Goal: Task Accomplishment & Management: Manage account settings

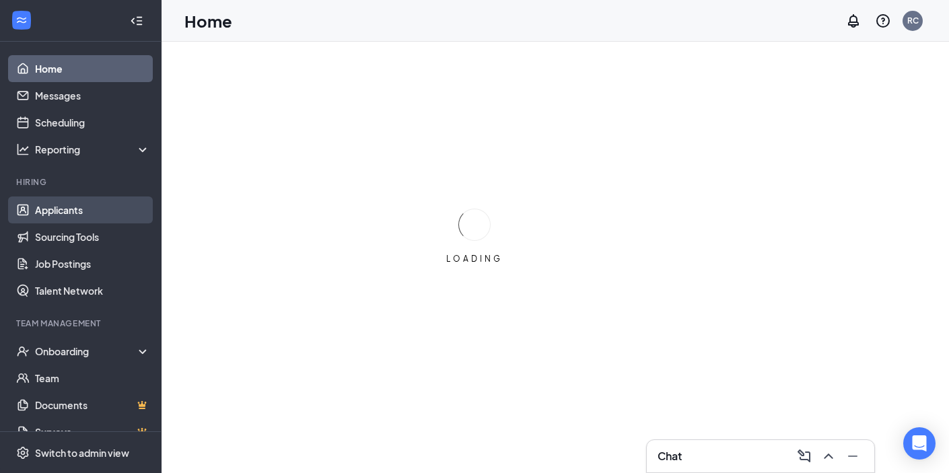
click at [77, 208] on link "Applicants" at bounding box center [92, 210] width 115 height 27
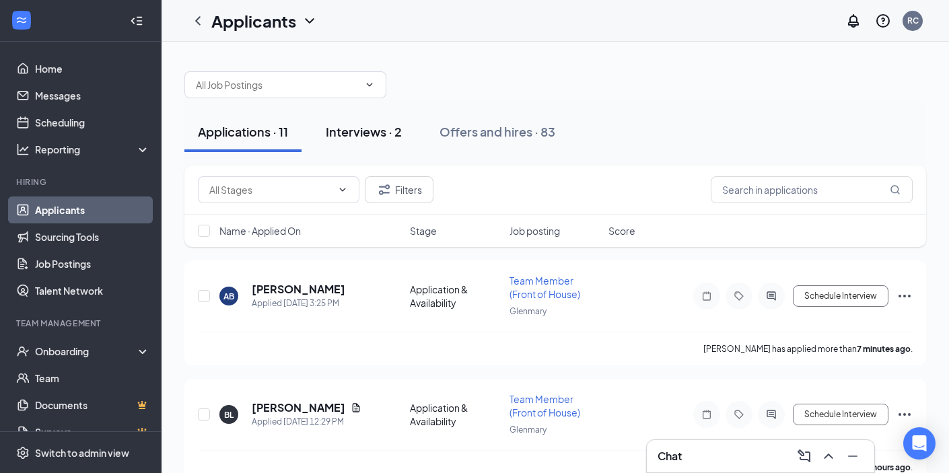
click at [384, 134] on div "Interviews · 2" at bounding box center [364, 131] width 76 height 17
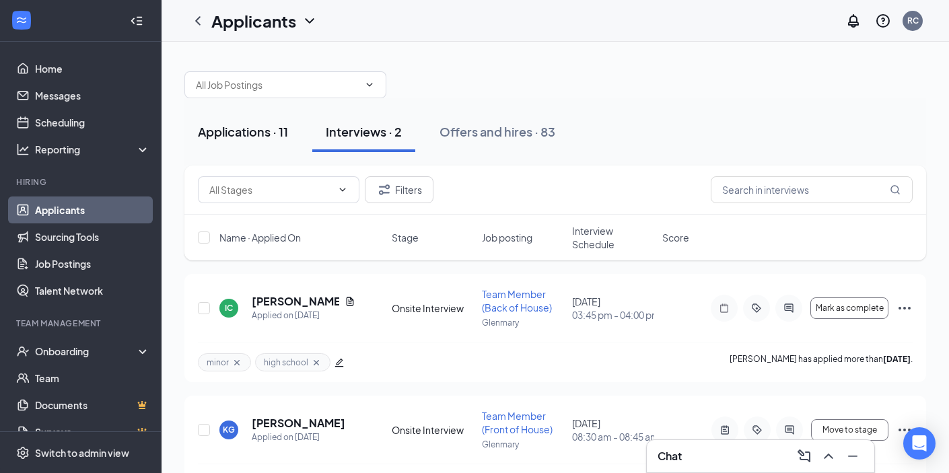
click at [256, 129] on div "Applications · 11" at bounding box center [243, 131] width 90 height 17
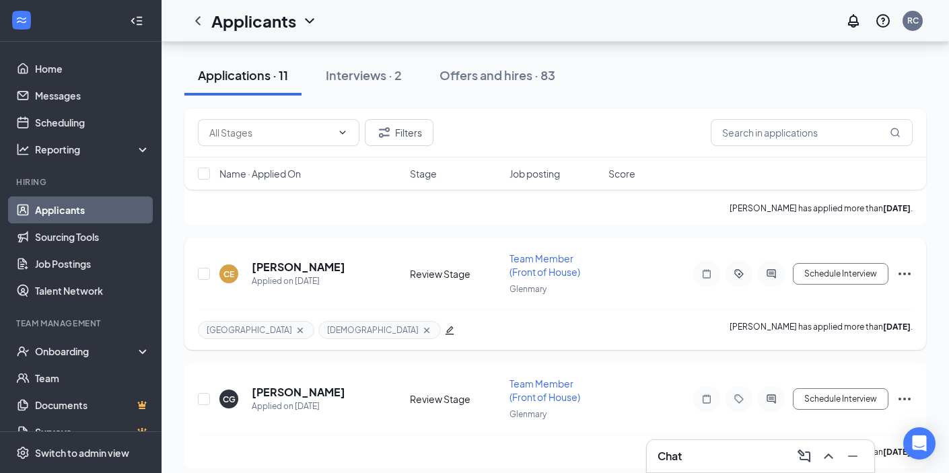
scroll to position [1124, 0]
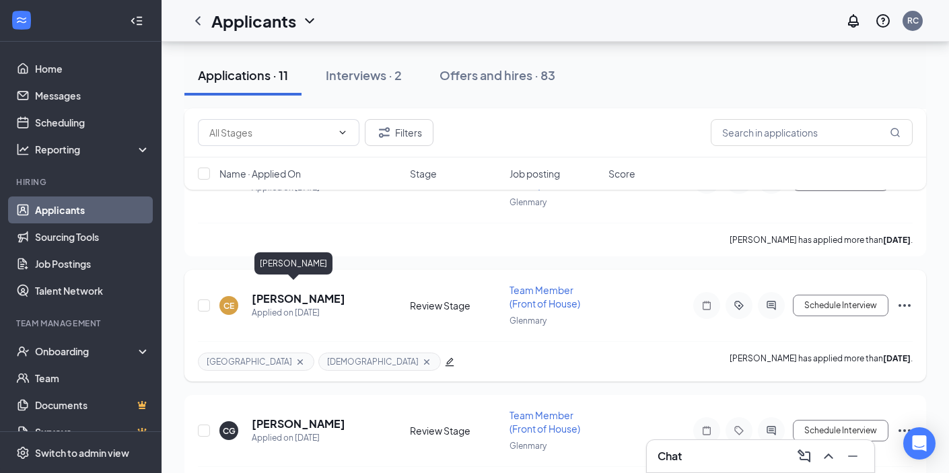
click at [296, 291] on h5 "[PERSON_NAME]" at bounding box center [299, 298] width 94 height 15
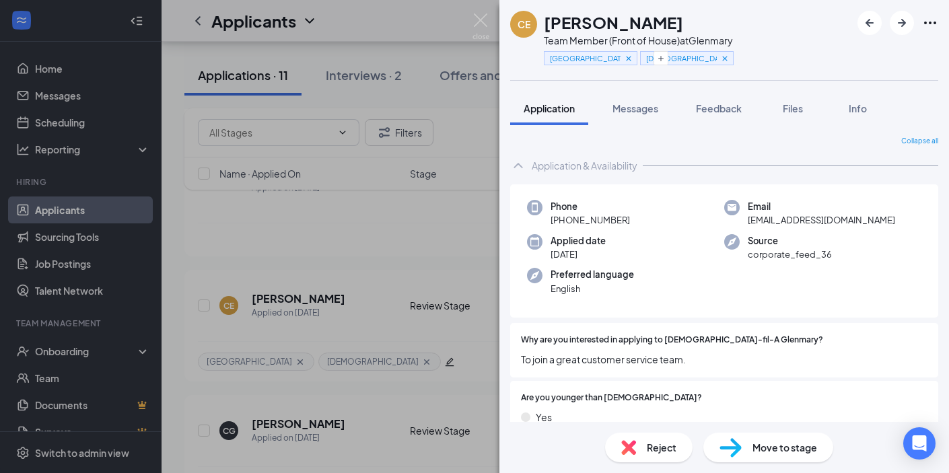
click at [647, 448] on span "Reject" at bounding box center [662, 447] width 30 height 15
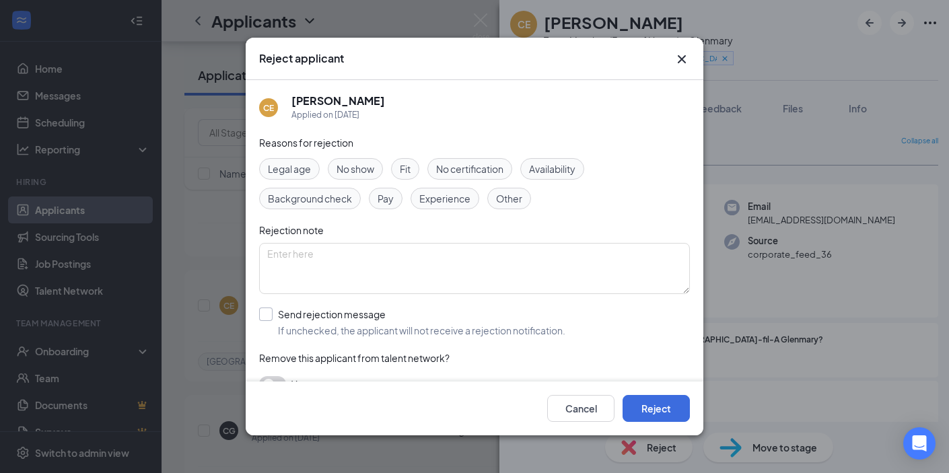
click at [516, 331] on input "Send rejection message If unchecked, the applicant will not receive a rejection…" at bounding box center [412, 323] width 306 height 30
checkbox input "true"
click at [651, 407] on button "Reject" at bounding box center [656, 408] width 67 height 27
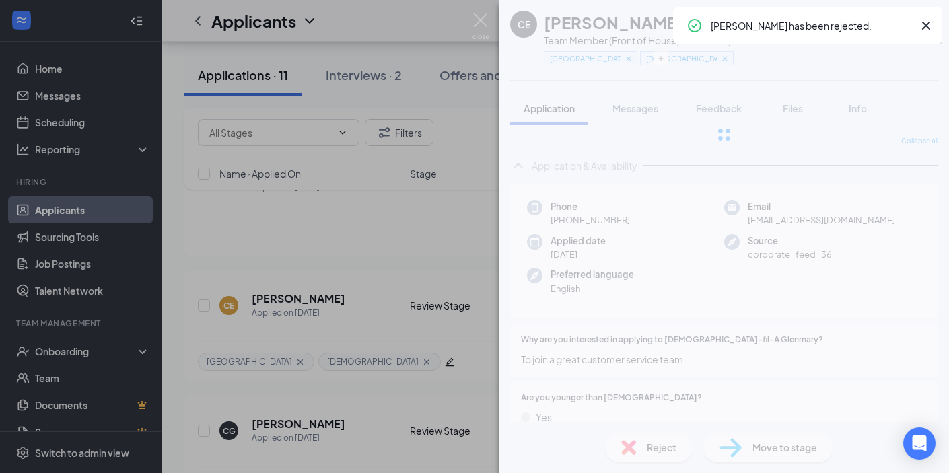
click at [481, 33] on img at bounding box center [481, 26] width 17 height 26
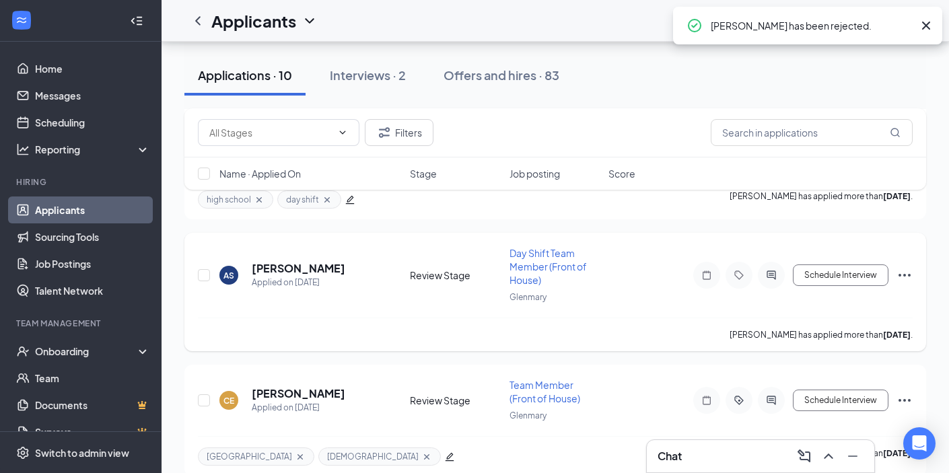
scroll to position [1027, 0]
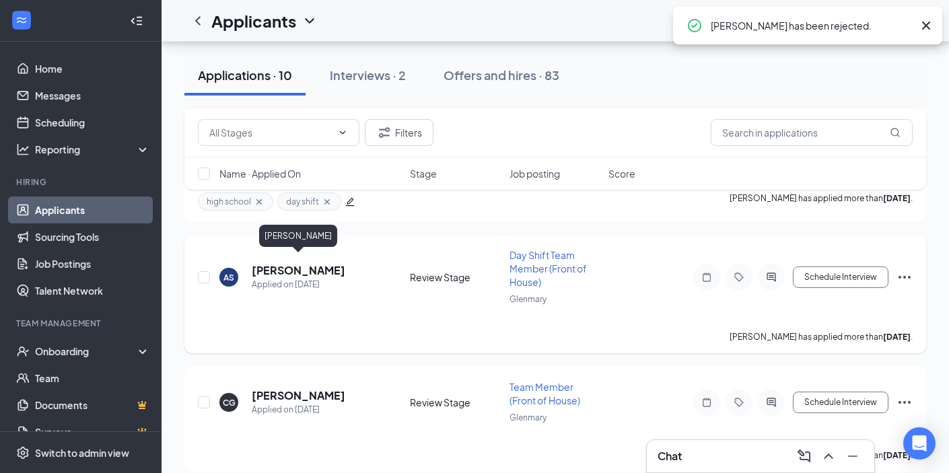
click at [312, 265] on h5 "[PERSON_NAME]" at bounding box center [299, 270] width 94 height 15
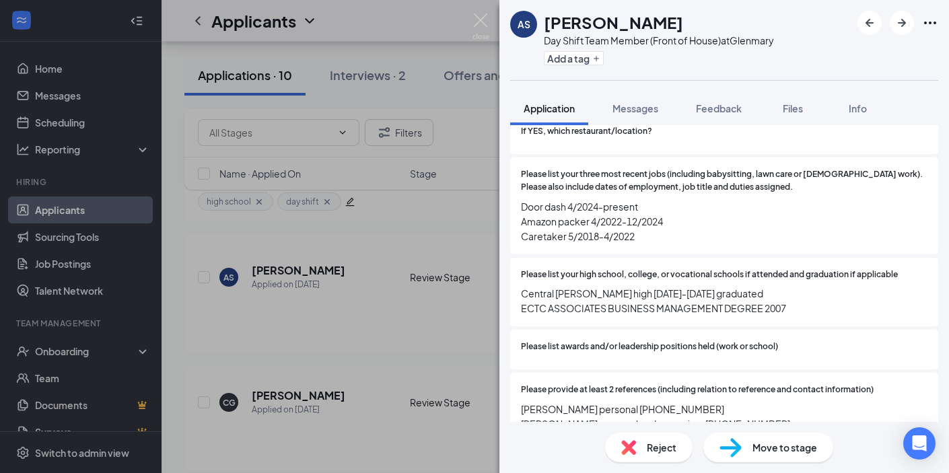
scroll to position [660, 0]
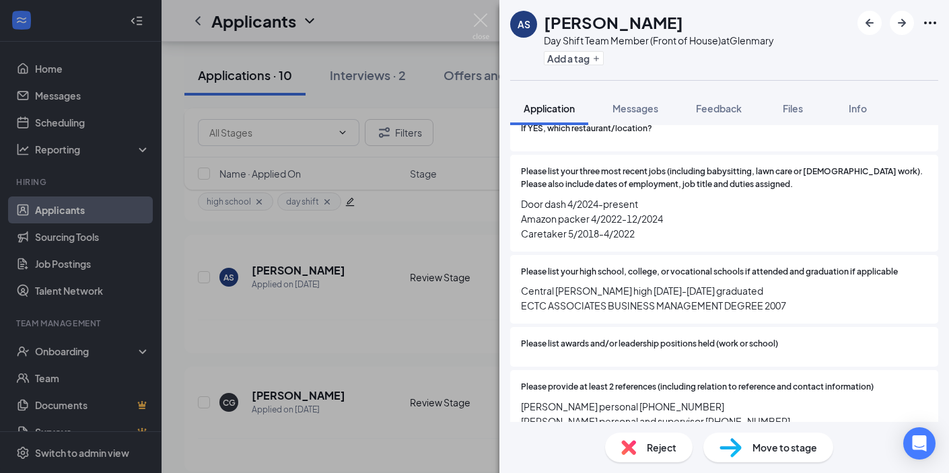
click at [643, 457] on div "Reject" at bounding box center [649, 448] width 88 height 30
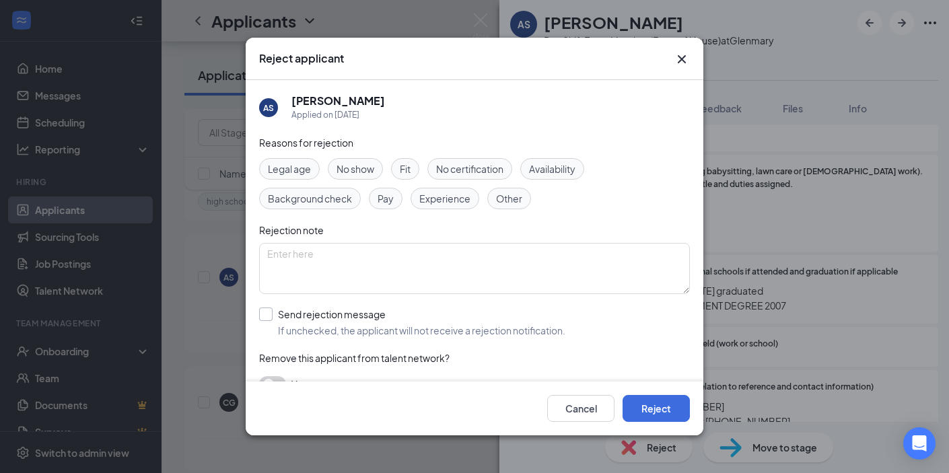
click at [481, 320] on input "Send rejection message If unchecked, the applicant will not receive a rejection…" at bounding box center [412, 323] width 306 height 30
checkbox input "true"
click at [655, 407] on button "Reject" at bounding box center [656, 408] width 67 height 27
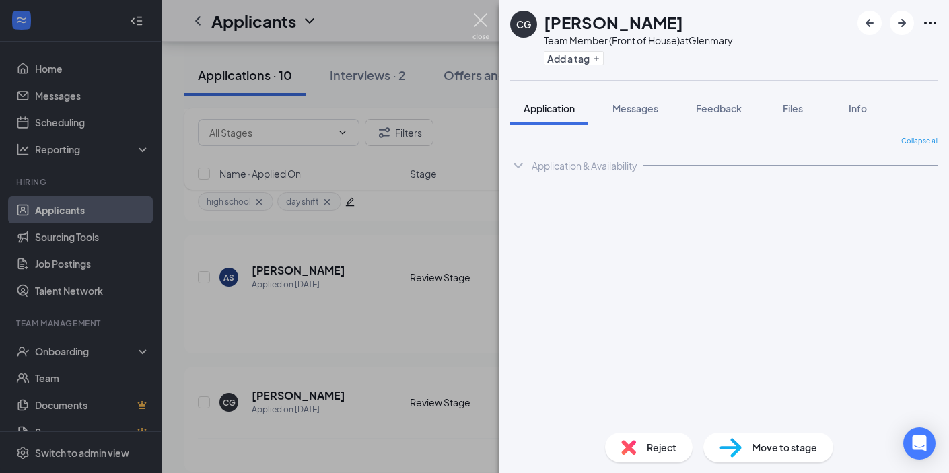
click at [484, 14] on img at bounding box center [481, 26] width 17 height 26
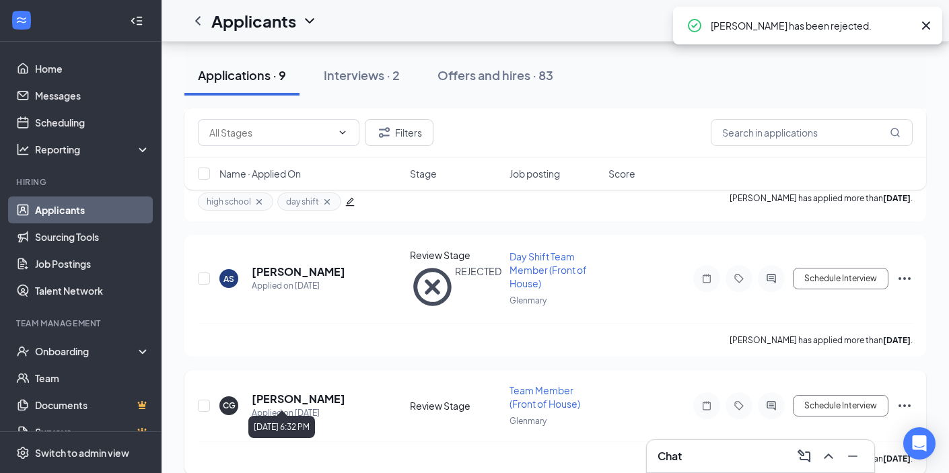
click at [309, 392] on h5 "[PERSON_NAME]" at bounding box center [299, 399] width 94 height 15
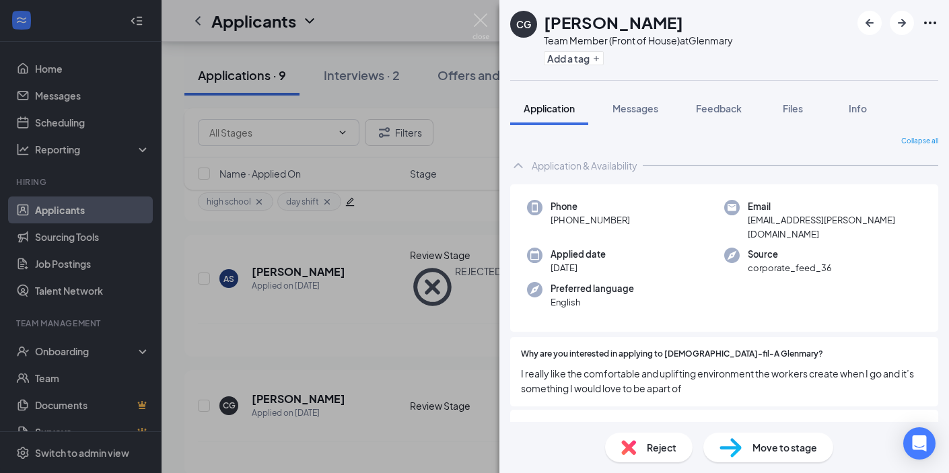
click at [616, 442] on div "Reject" at bounding box center [649, 448] width 88 height 30
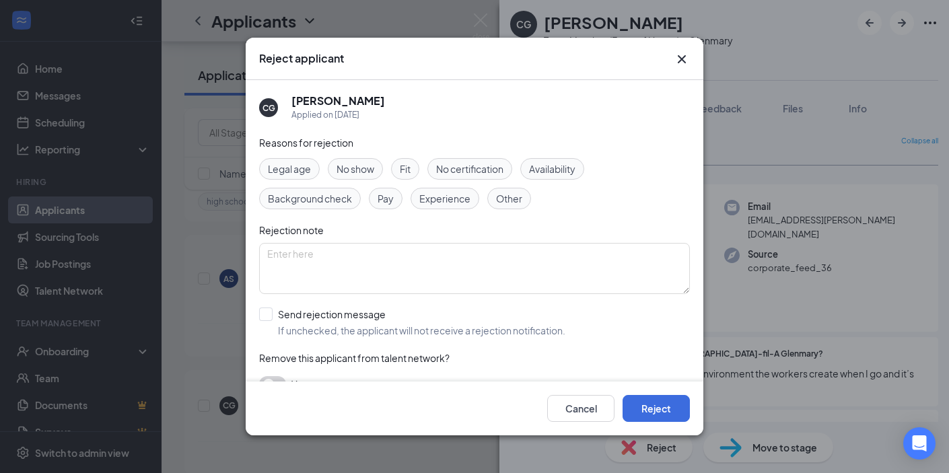
click at [417, 307] on div "Reasons for rejection Legal age No show Fit No certification Availability Backg…" at bounding box center [474, 270] width 431 height 271
click at [401, 322] on input "Send rejection message If unchecked, the applicant will not receive a rejection…" at bounding box center [412, 323] width 306 height 30
checkbox input "true"
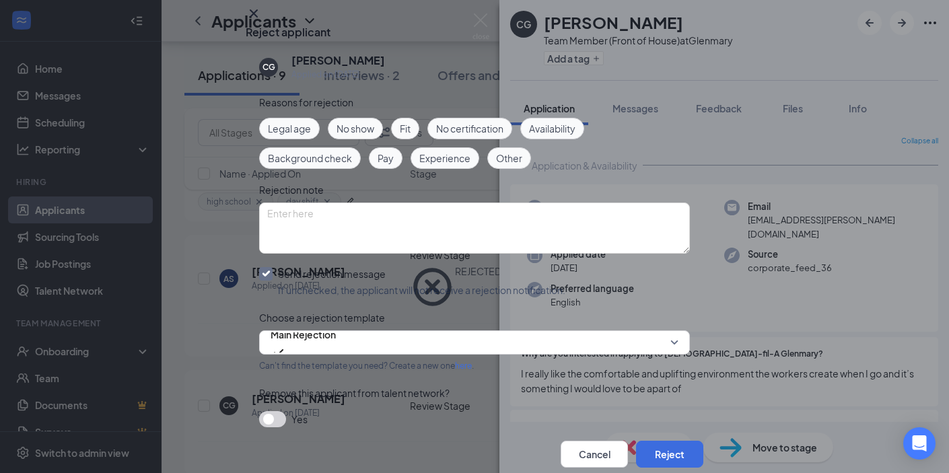
scroll to position [71, 0]
click at [336, 324] on span "Main Rejection" at bounding box center [303, 342] width 65 height 36
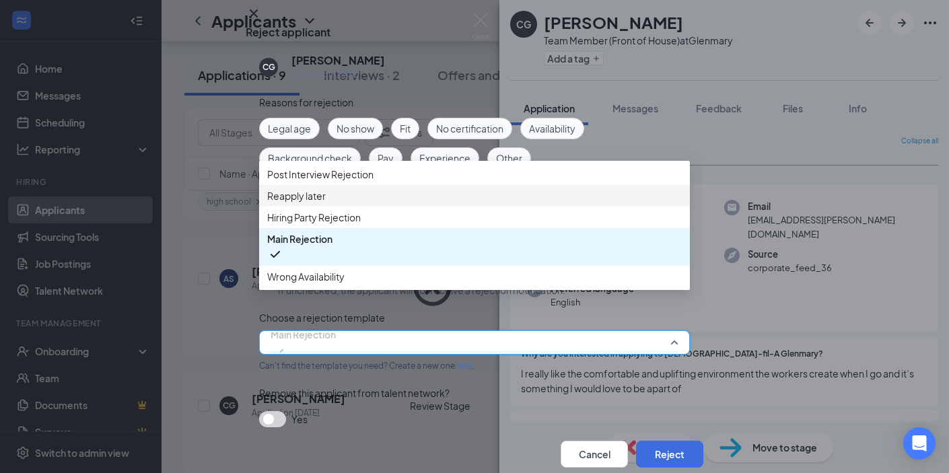
click at [413, 188] on span "Reapply later" at bounding box center [474, 195] width 415 height 15
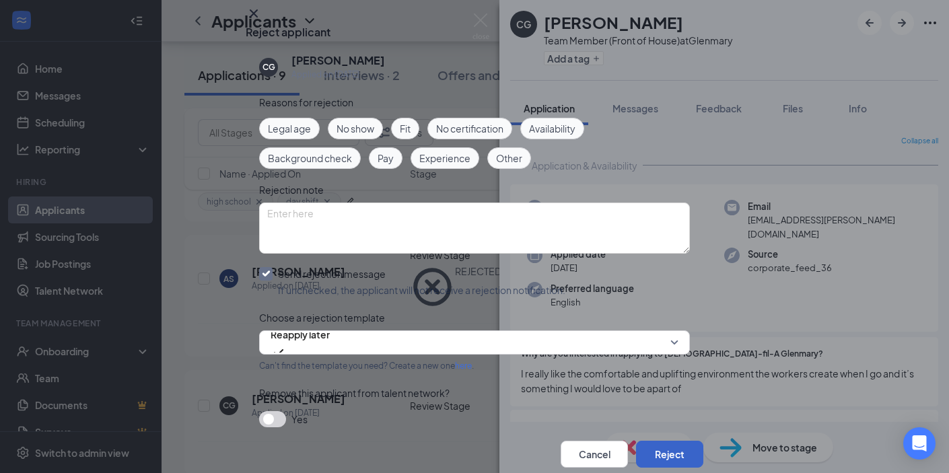
click at [674, 441] on button "Reject" at bounding box center [669, 454] width 67 height 27
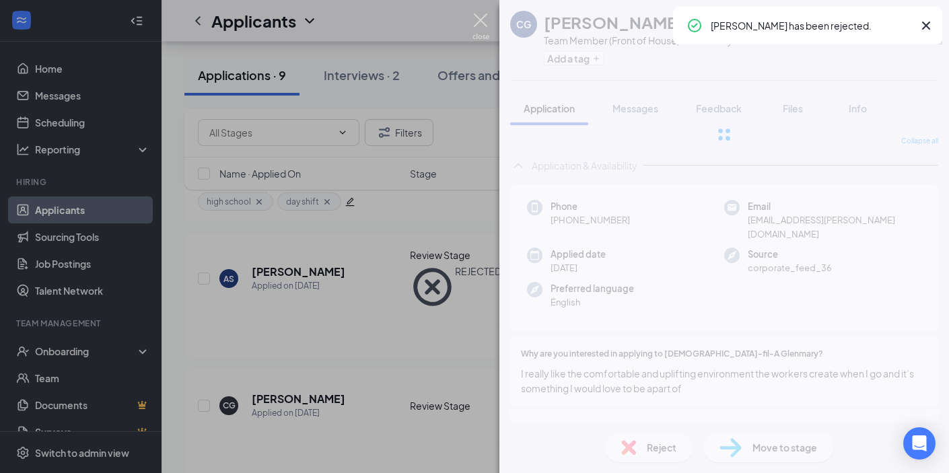
click at [475, 18] on img at bounding box center [481, 26] width 17 height 26
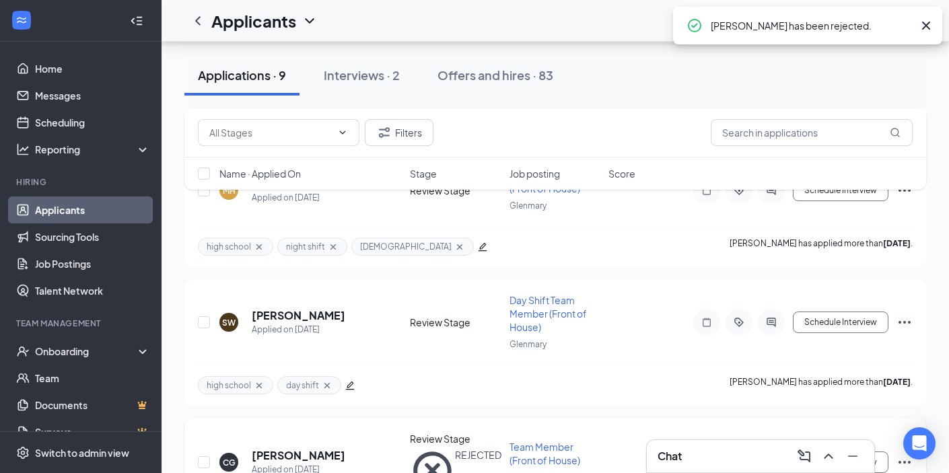
scroll to position [841, 0]
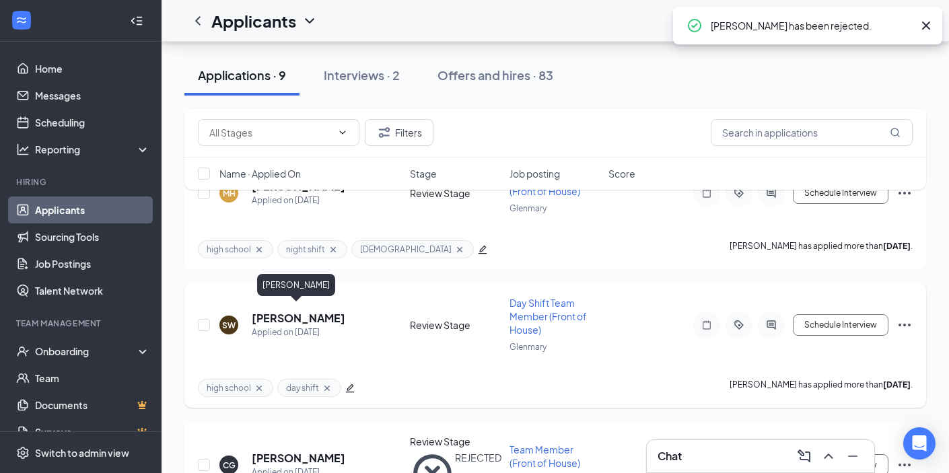
click at [307, 314] on h5 "[PERSON_NAME]" at bounding box center [299, 318] width 94 height 15
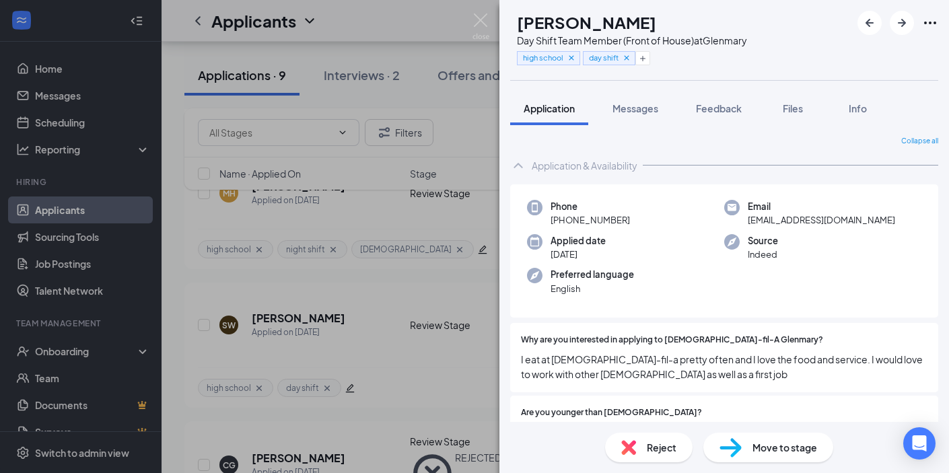
click at [652, 446] on span "Reject" at bounding box center [662, 447] width 30 height 15
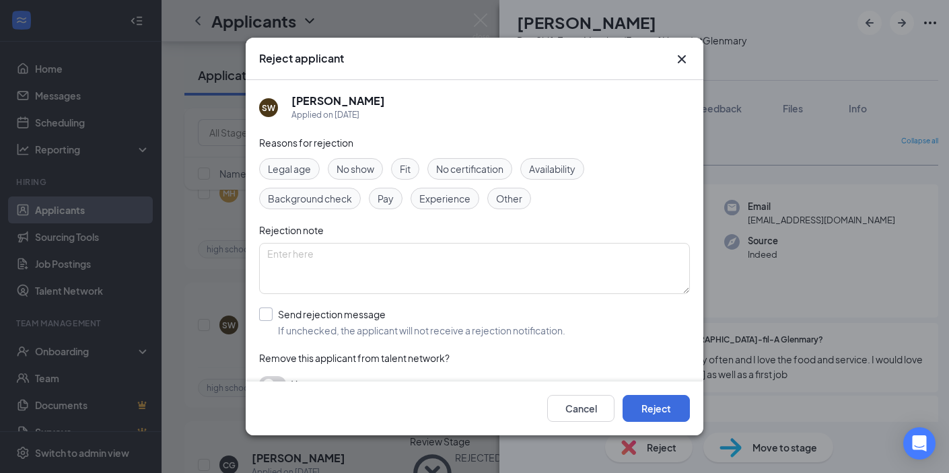
click at [421, 326] on input "Send rejection message If unchecked, the applicant will not receive a rejection…" at bounding box center [412, 323] width 306 height 30
checkbox input "true"
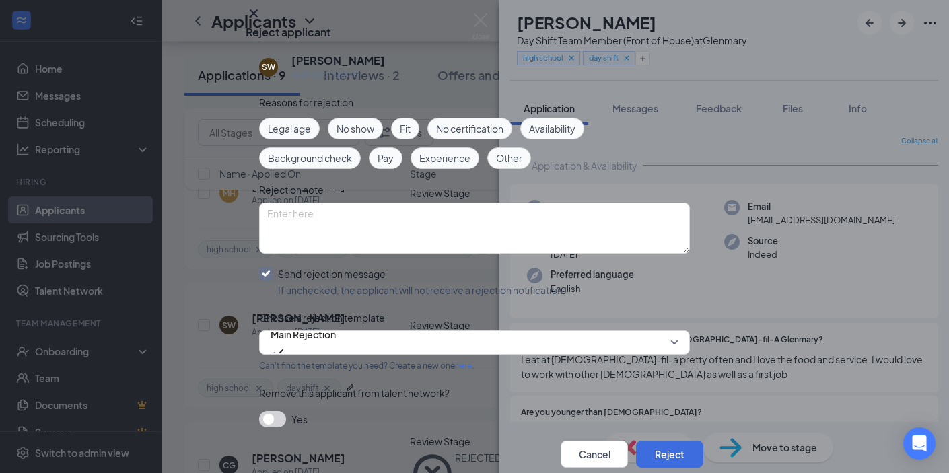
scroll to position [38, 0]
click at [336, 339] on span "Main Rejection" at bounding box center [303, 342] width 65 height 36
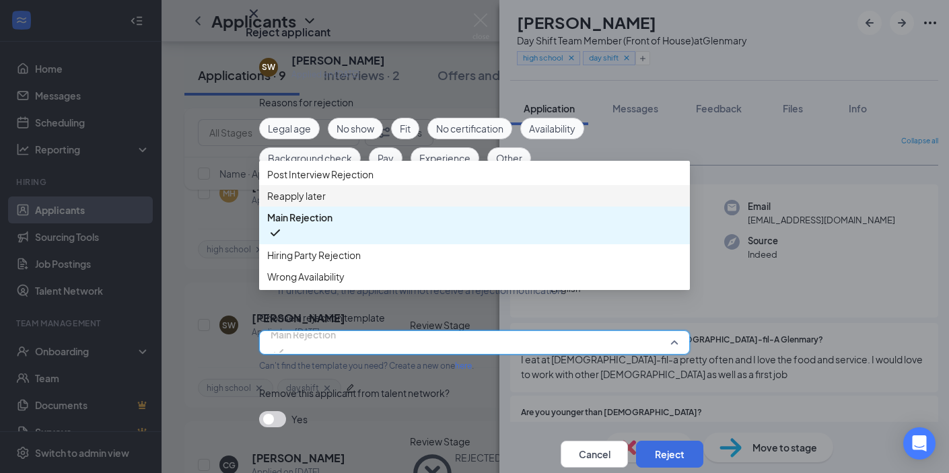
click at [440, 207] on div "Reapply later" at bounding box center [474, 196] width 431 height 22
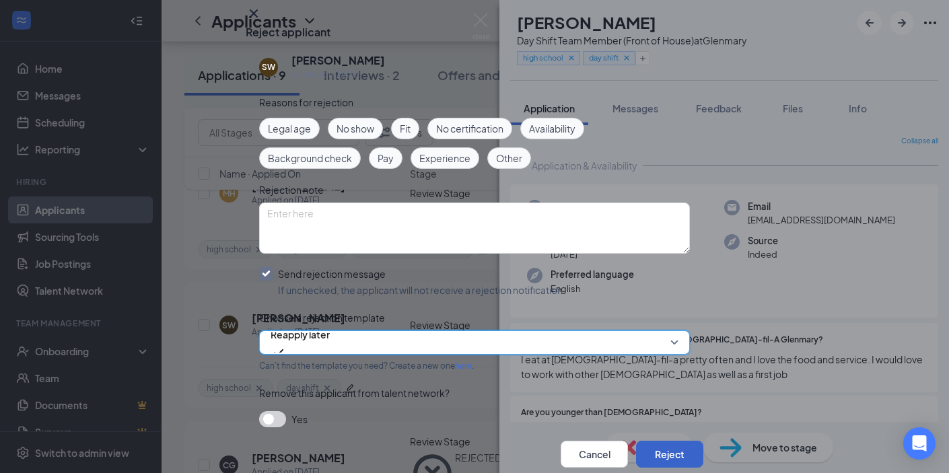
click at [676, 441] on button "Reject" at bounding box center [669, 454] width 67 height 27
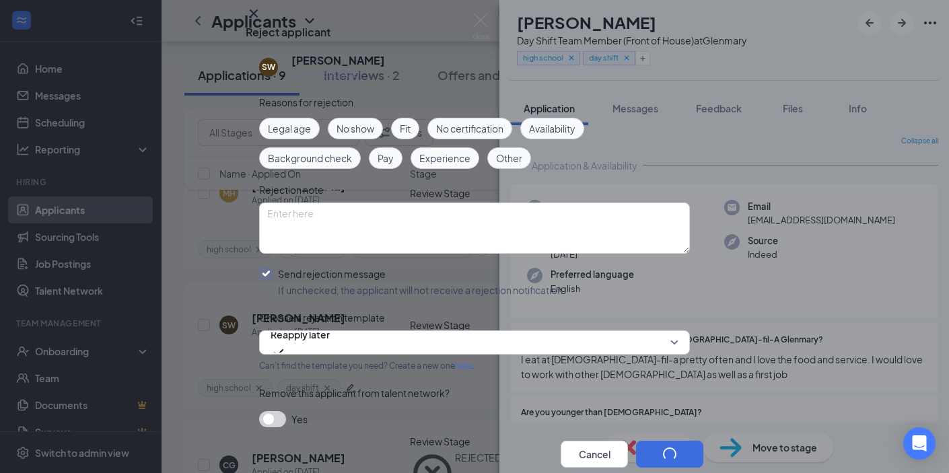
click at [469, 13] on div "SW [PERSON_NAME] Day Shift Team Member (Front of House) at [GEOGRAPHIC_DATA] hi…" at bounding box center [474, 236] width 949 height 473
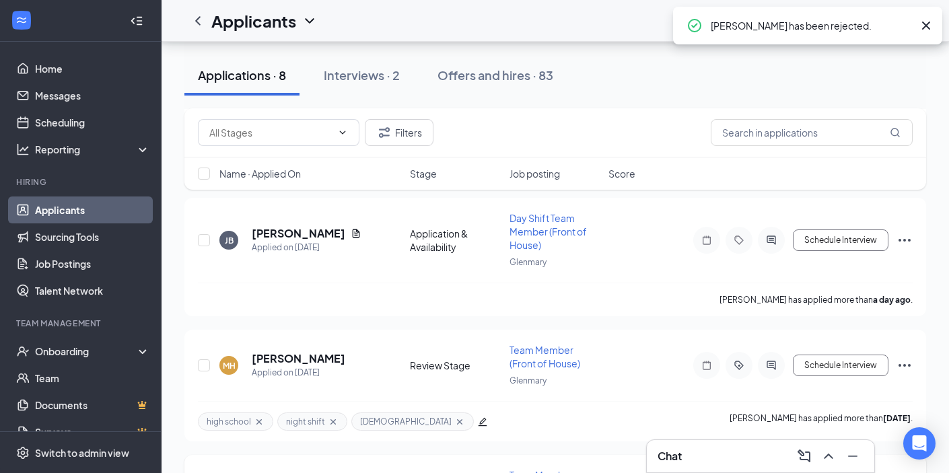
scroll to position [662, 0]
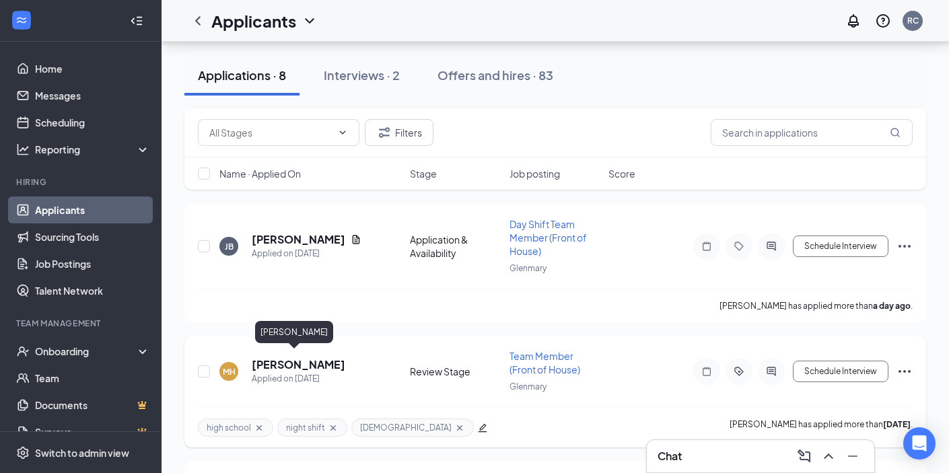
click at [258, 358] on h5 "[PERSON_NAME]" at bounding box center [299, 364] width 94 height 15
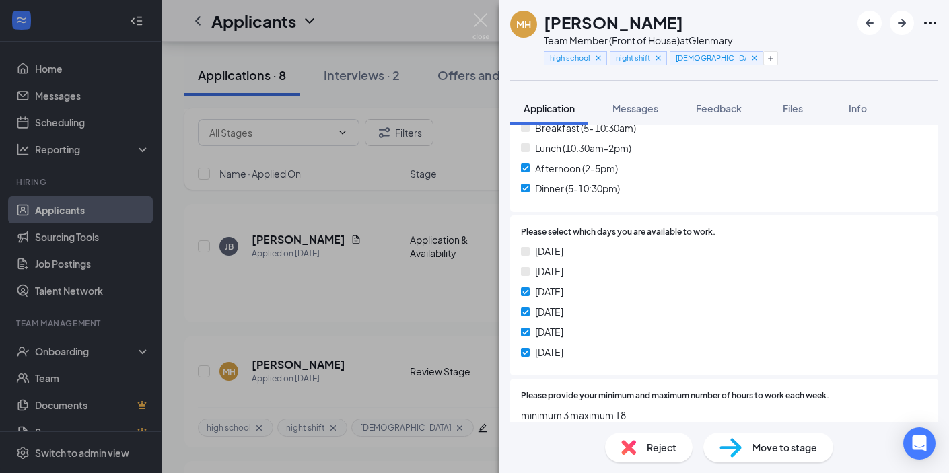
scroll to position [1185, 0]
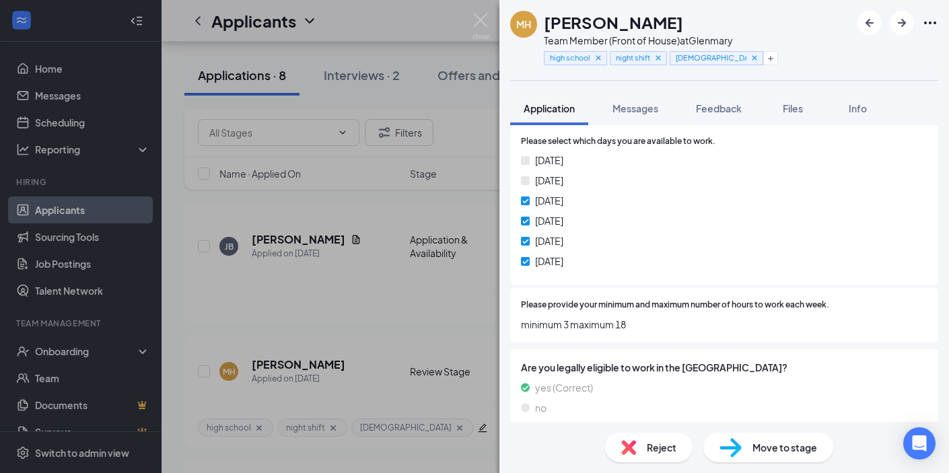
click at [638, 440] on div "Reject" at bounding box center [649, 448] width 88 height 30
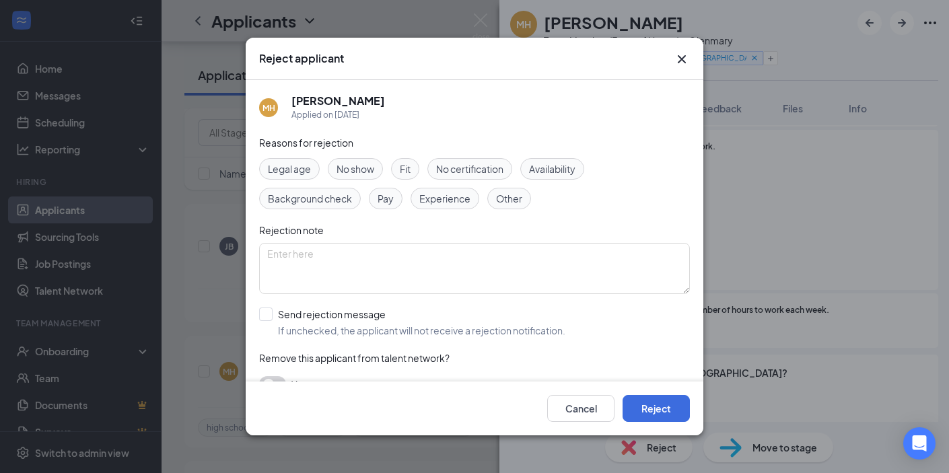
click at [555, 345] on div "Reasons for rejection Legal age No show Fit No certification Availability Backg…" at bounding box center [474, 270] width 431 height 271
click at [551, 328] on input "Send rejection message If unchecked, the applicant will not receive a rejection…" at bounding box center [412, 323] width 306 height 30
checkbox input "true"
click at [672, 415] on button "Reject" at bounding box center [656, 408] width 67 height 27
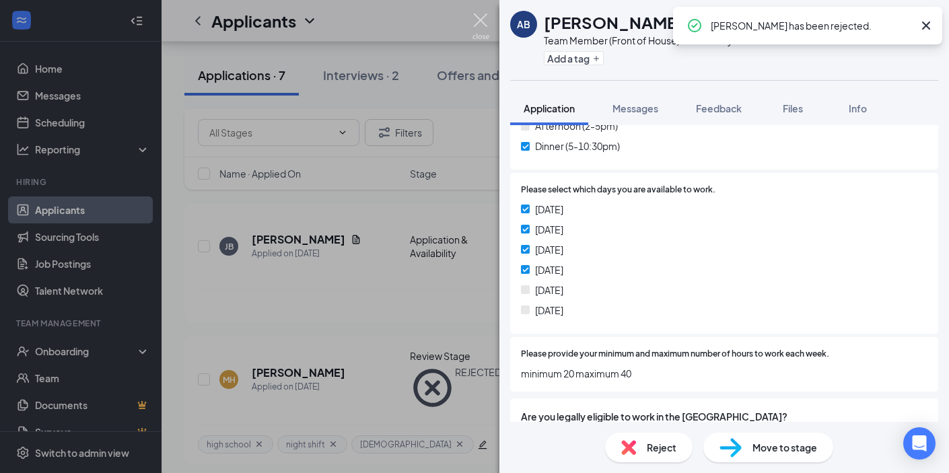
drag, startPoint x: 479, startPoint y: 30, endPoint x: 367, endPoint y: 182, distance: 189.7
click at [479, 30] on img at bounding box center [481, 26] width 17 height 26
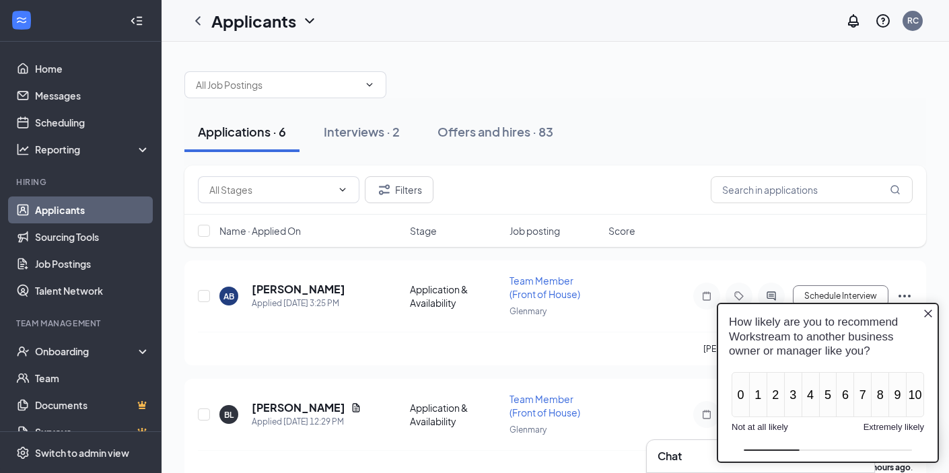
click at [930, 310] on icon "Close button" at bounding box center [928, 313] width 11 height 11
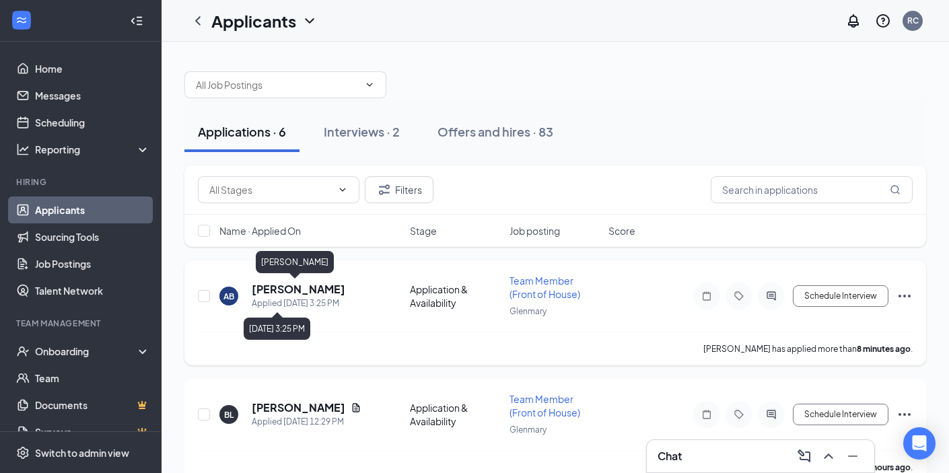
click at [302, 297] on div "Applied [DATE] 3:25 PM" at bounding box center [299, 303] width 94 height 13
click at [301, 286] on h5 "[PERSON_NAME]" at bounding box center [299, 289] width 94 height 15
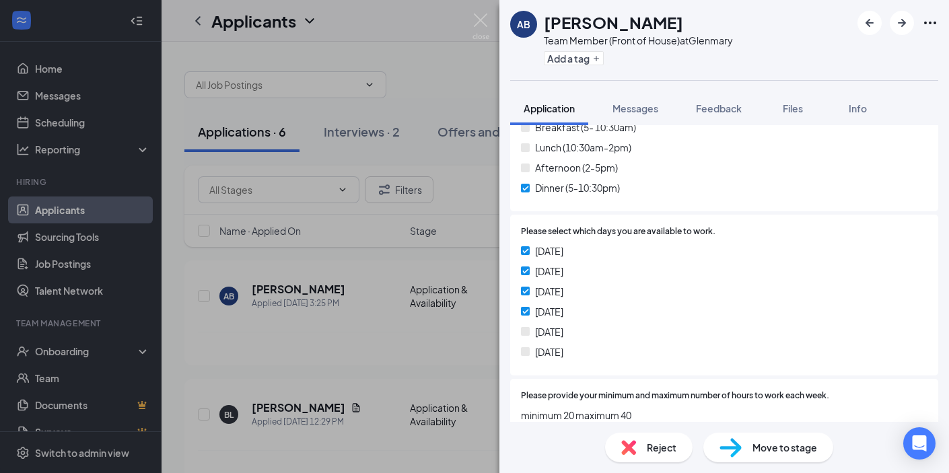
scroll to position [1214, 0]
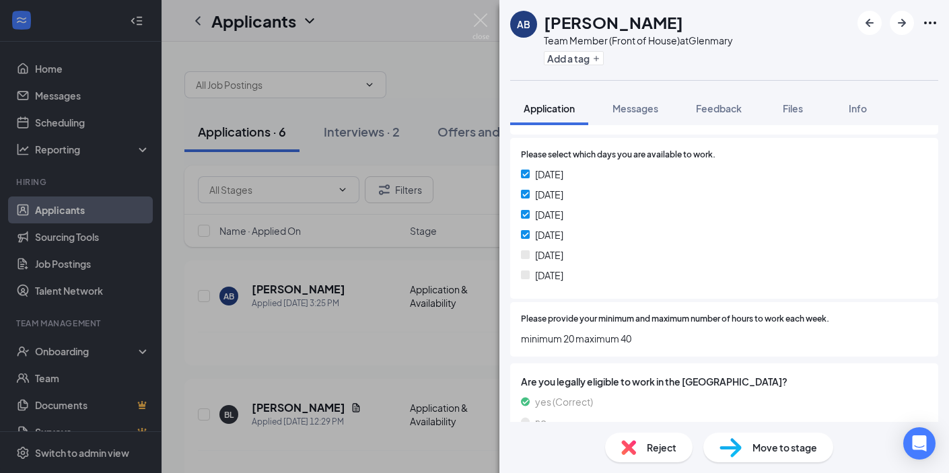
click at [734, 444] on img at bounding box center [731, 448] width 22 height 20
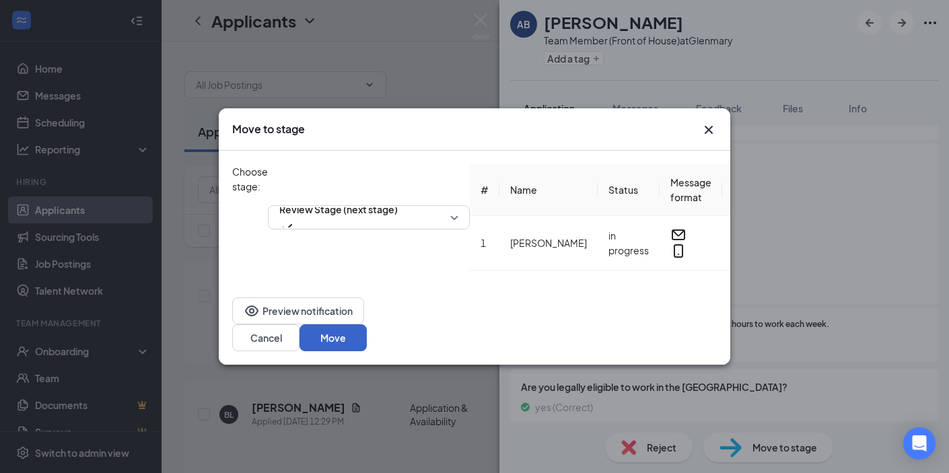
click at [367, 328] on button "Move" at bounding box center [333, 337] width 67 height 27
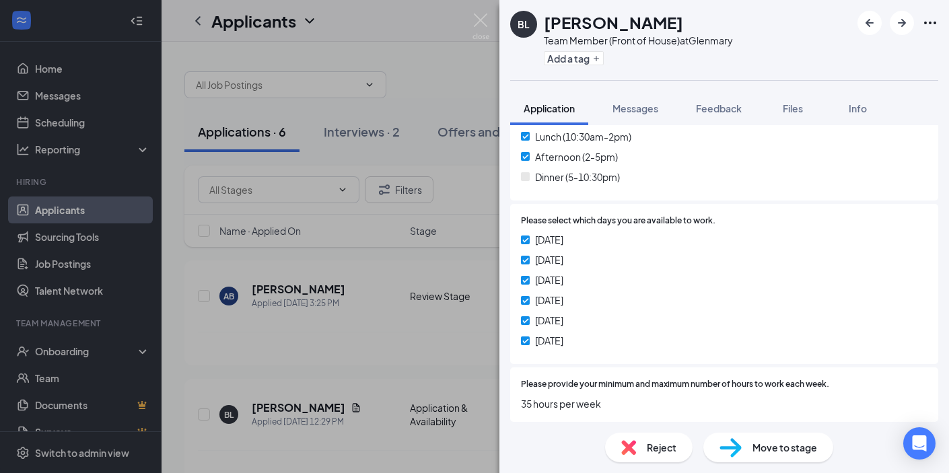
scroll to position [1288, 0]
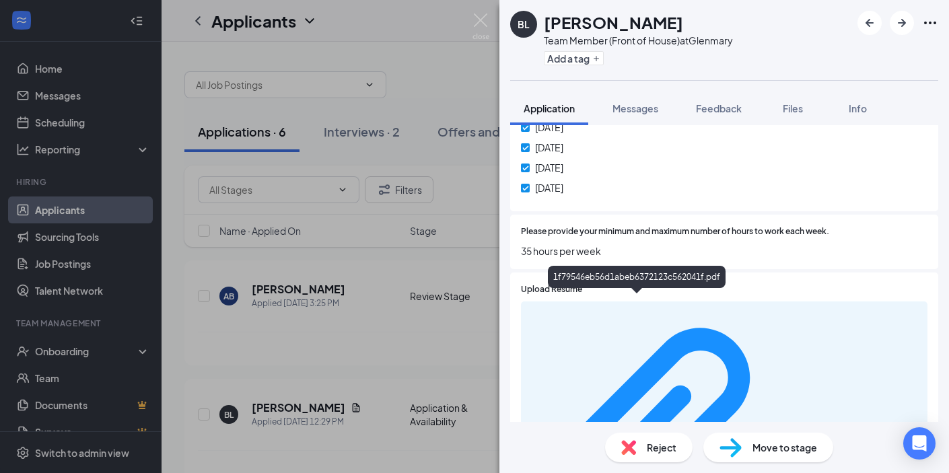
click at [663, 309] on div "1f79546eb56d1abeb6372123c562041f.pdf" at bounding box center [724, 440] width 407 height 277
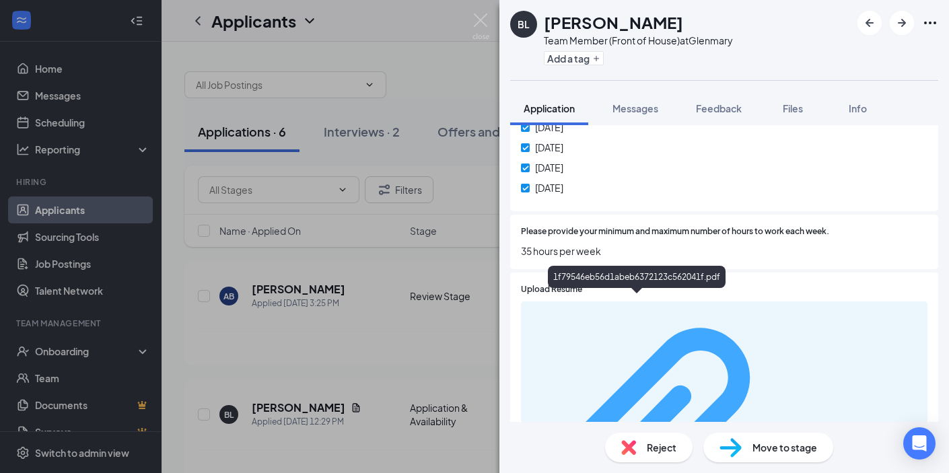
click at [792, 434] on div "1f79546eb56d1abeb6372123c562041f.pdf" at bounding box center [855, 439] width 127 height 11
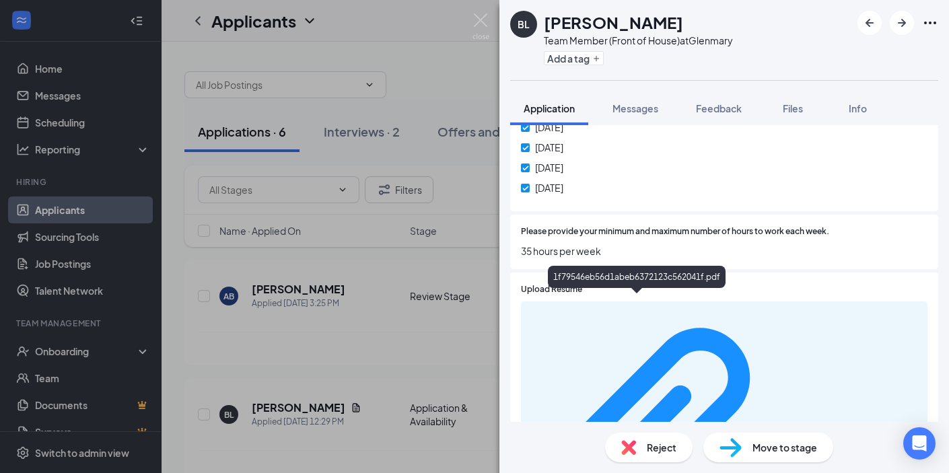
scroll to position [1282, 0]
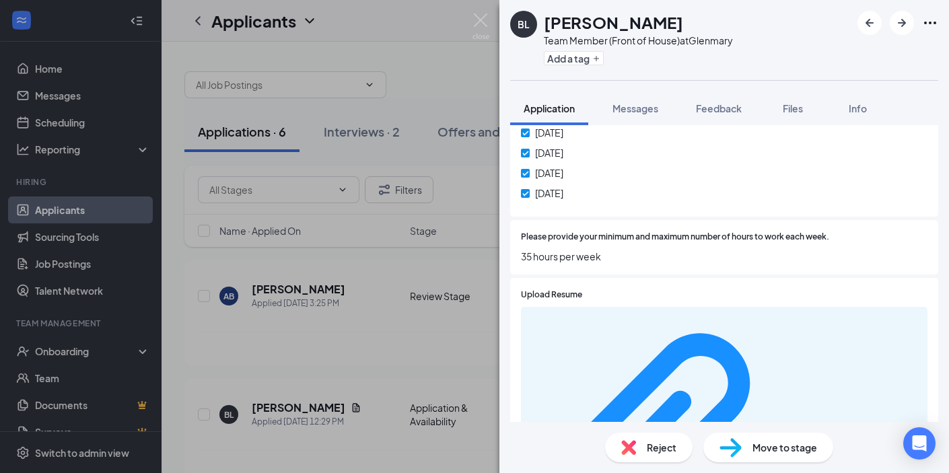
click at [744, 456] on div "Move to stage" at bounding box center [768, 448] width 130 height 30
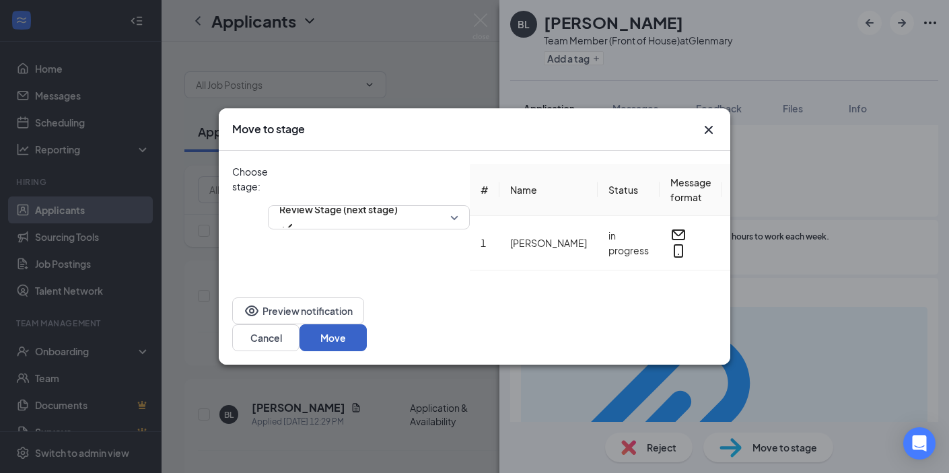
click at [367, 333] on button "Move" at bounding box center [333, 337] width 67 height 27
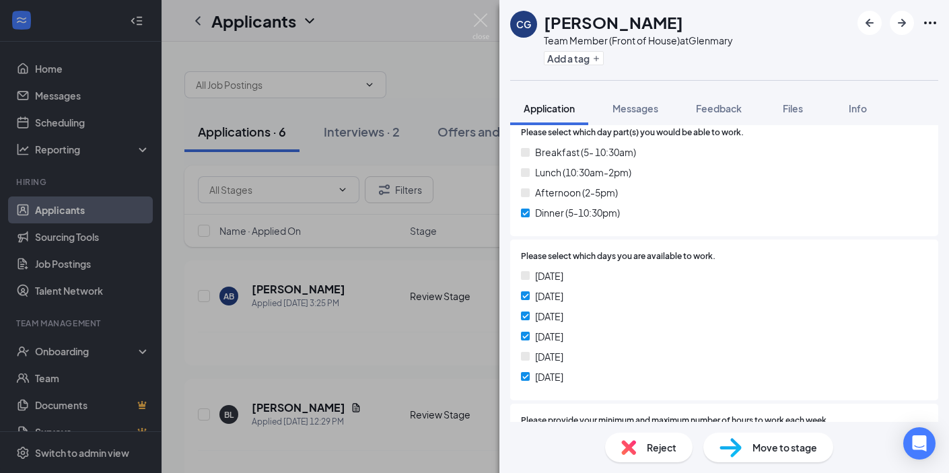
scroll to position [1161, 0]
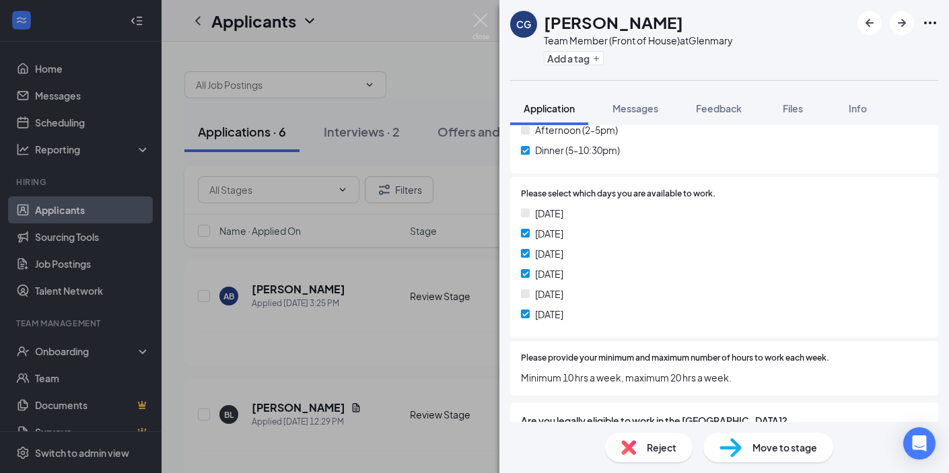
click at [744, 443] on div "Move to stage" at bounding box center [768, 448] width 130 height 30
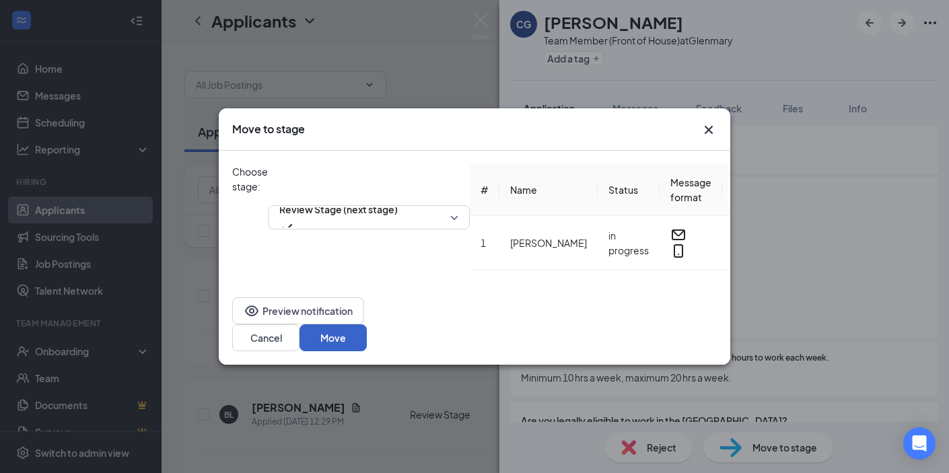
click at [367, 325] on button "Move" at bounding box center [333, 337] width 67 height 27
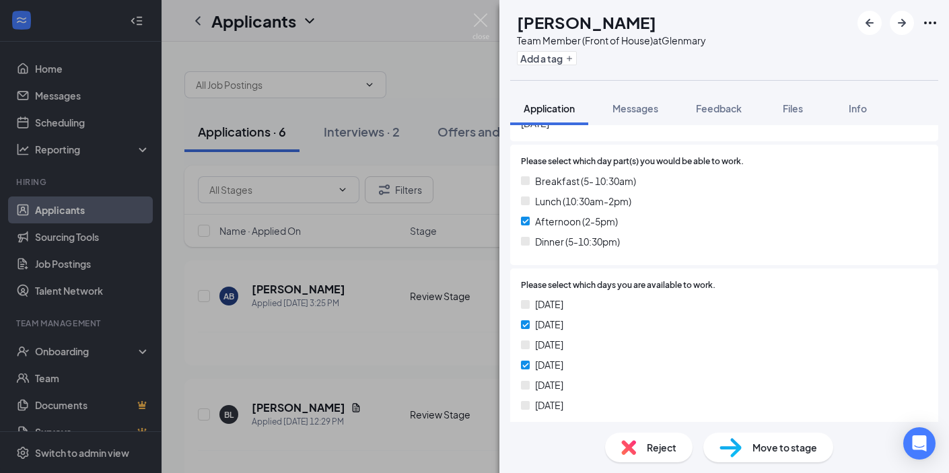
scroll to position [1155, 0]
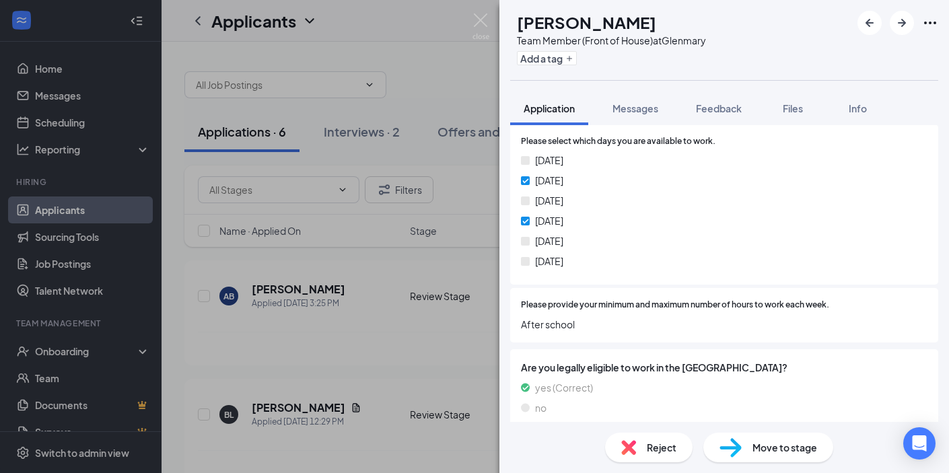
click at [657, 450] on span "Reject" at bounding box center [662, 447] width 30 height 15
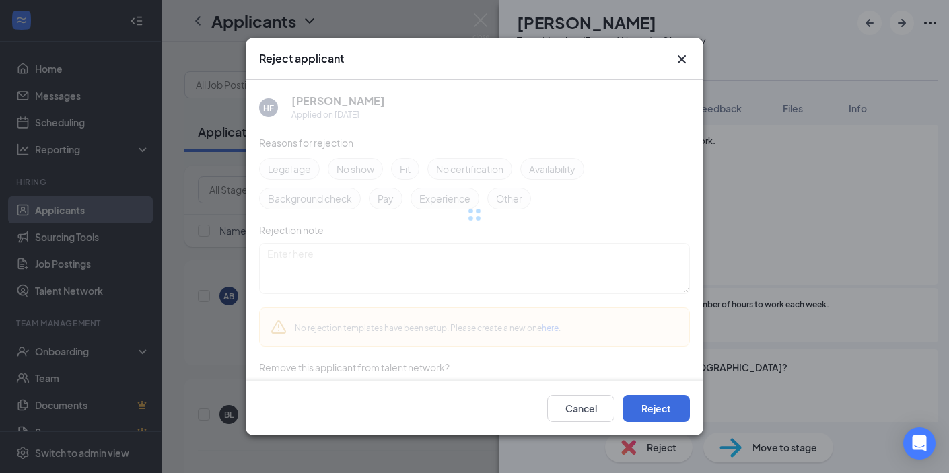
scroll to position [1150, 0]
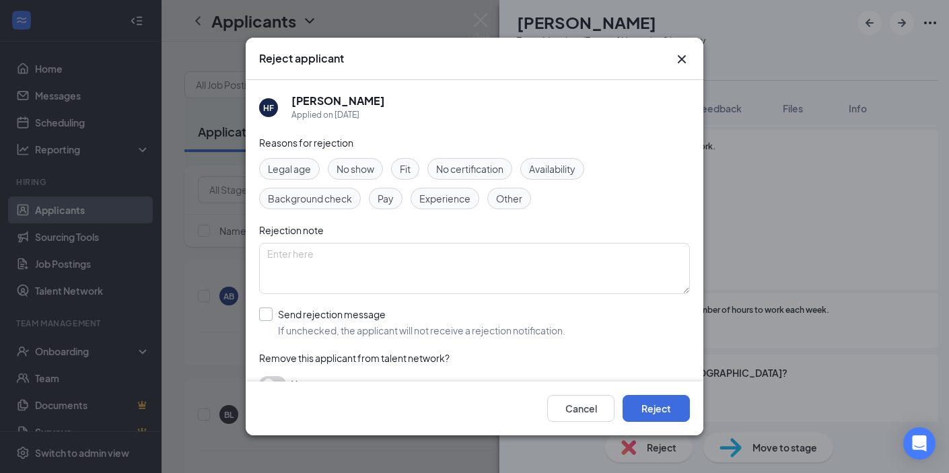
click at [513, 322] on input "Send rejection message If unchecked, the applicant will not receive a rejection…" at bounding box center [412, 323] width 306 height 30
checkbox input "true"
click at [645, 410] on button "Reject" at bounding box center [656, 408] width 67 height 27
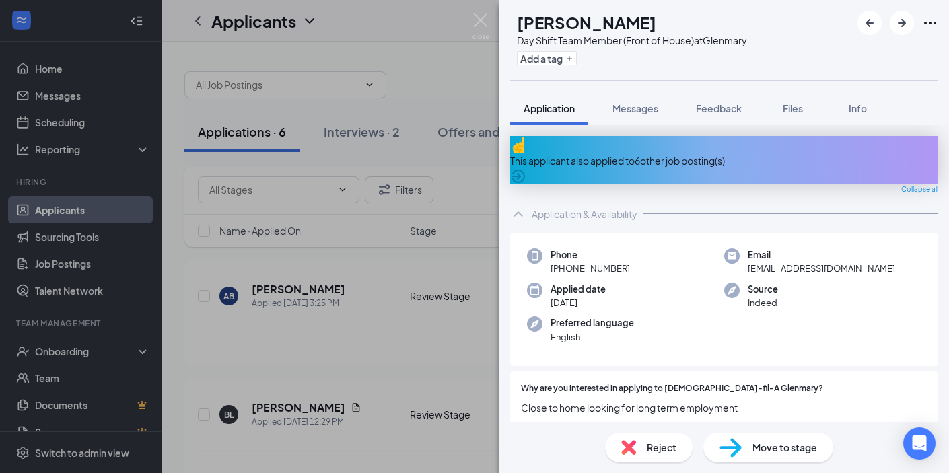
click at [613, 153] on div "This applicant also applied to 6 other job posting(s)" at bounding box center [724, 160] width 428 height 15
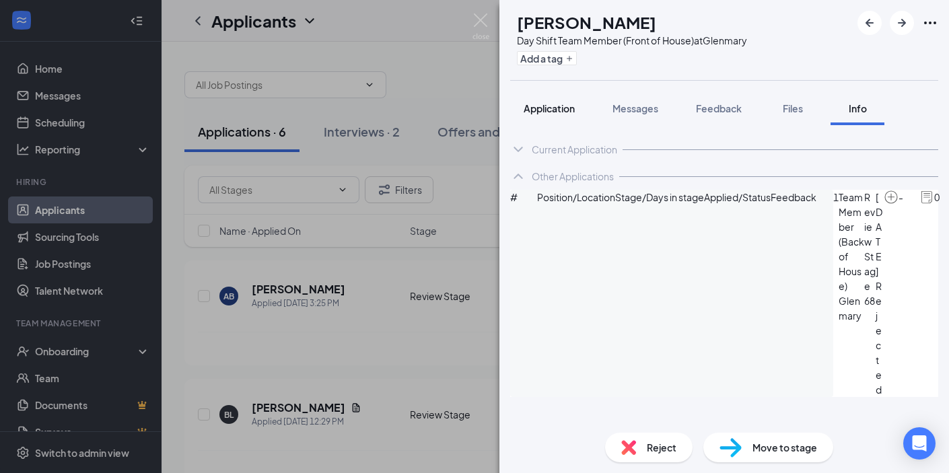
click at [555, 116] on button "Application" at bounding box center [549, 109] width 78 height 34
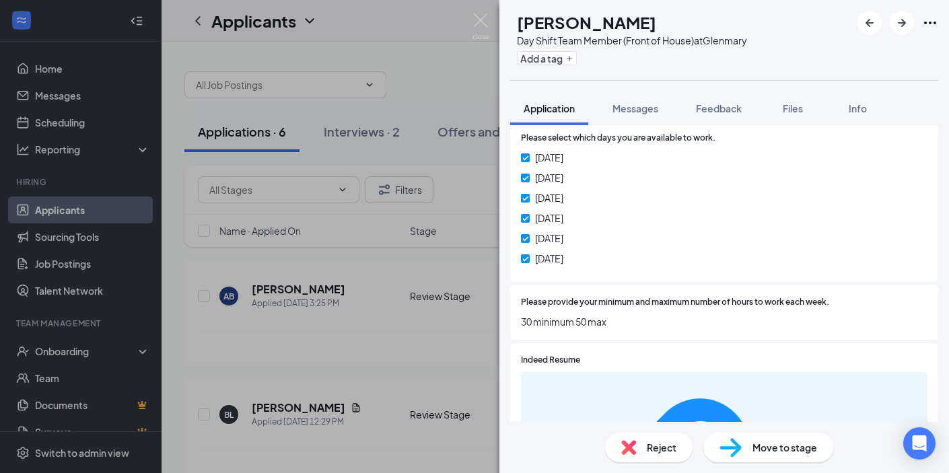
scroll to position [1016, 0]
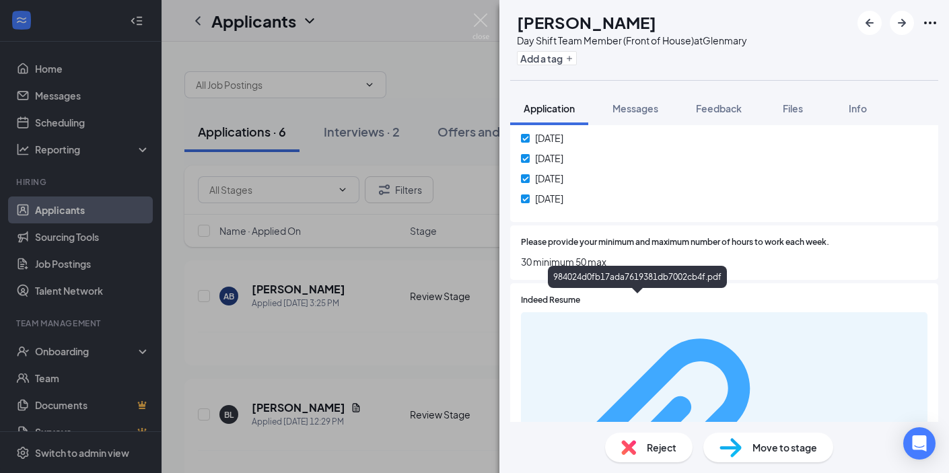
click at [792, 444] on div "984024d0fb17ada7619381db7002cb4f.pdf" at bounding box center [855, 449] width 127 height 11
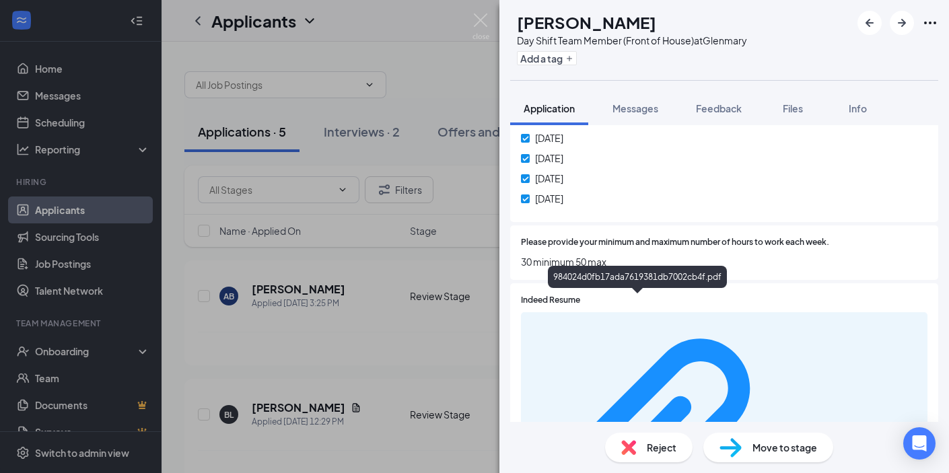
scroll to position [1010, 0]
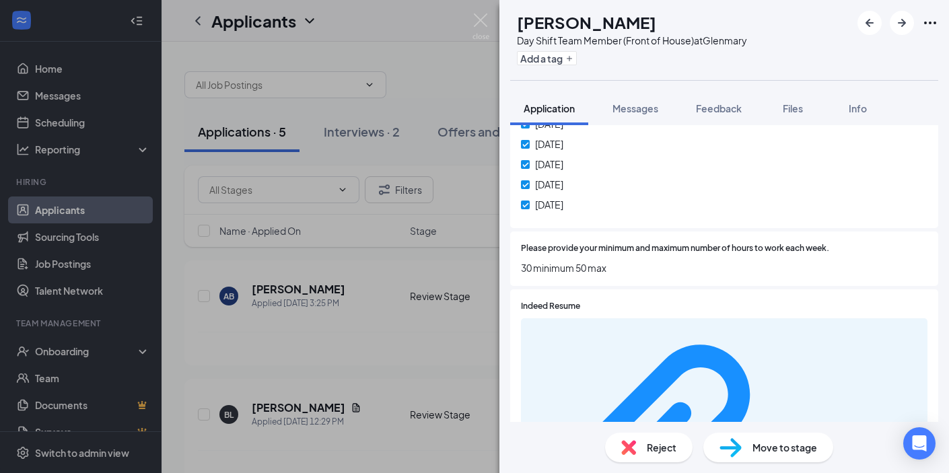
click at [633, 459] on div "Reject" at bounding box center [649, 448] width 88 height 30
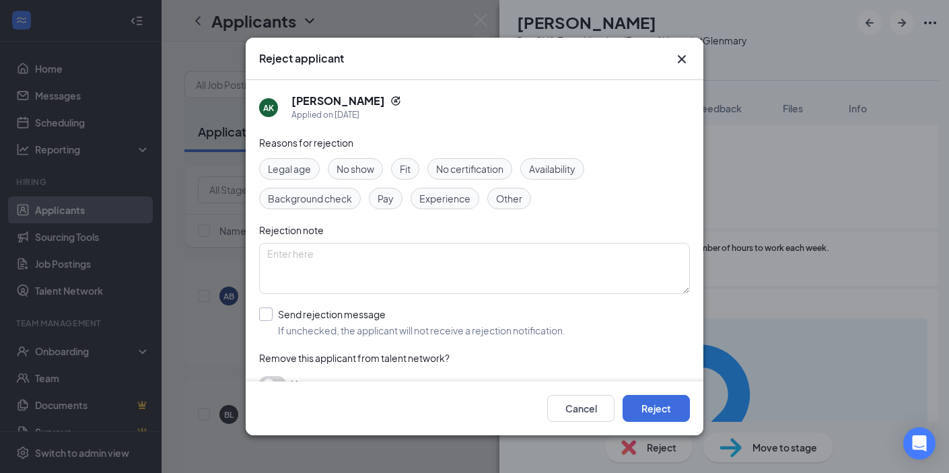
click at [488, 329] on input "Send rejection message If unchecked, the applicant will not receive a rejection…" at bounding box center [412, 323] width 306 height 30
checkbox input "true"
click at [660, 417] on button "Reject" at bounding box center [656, 408] width 67 height 27
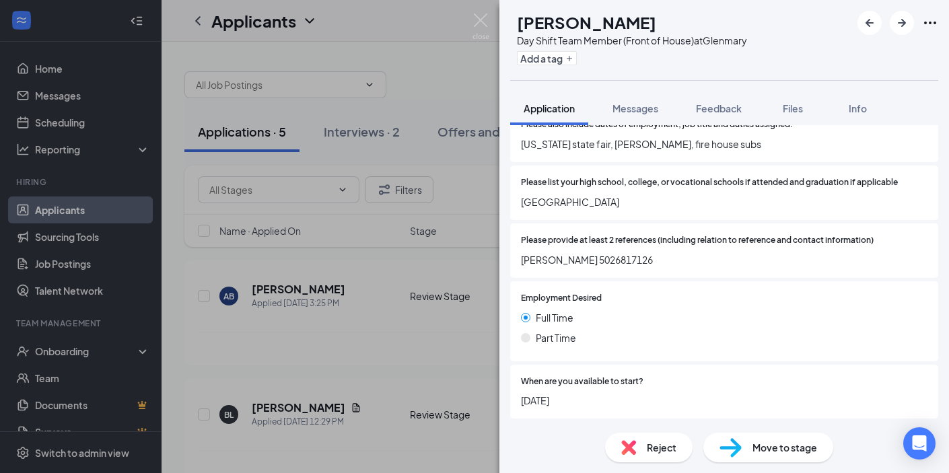
scroll to position [549, 0]
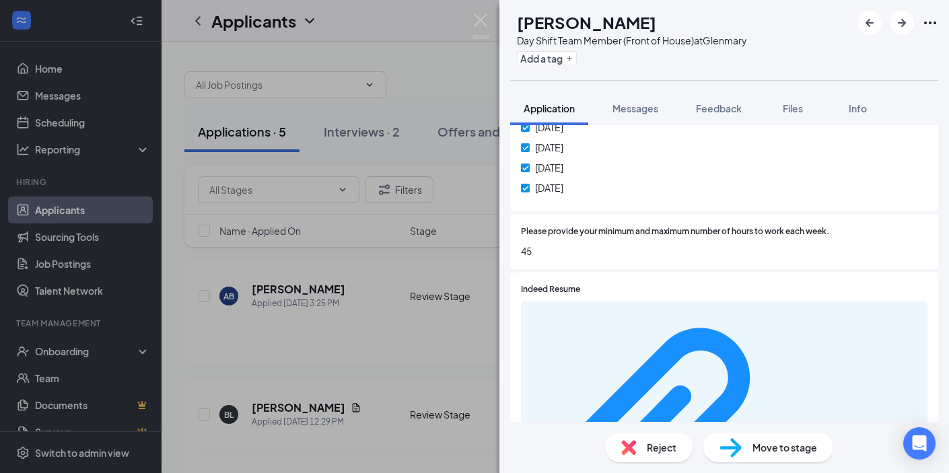
click at [649, 443] on span "Reject" at bounding box center [662, 447] width 30 height 15
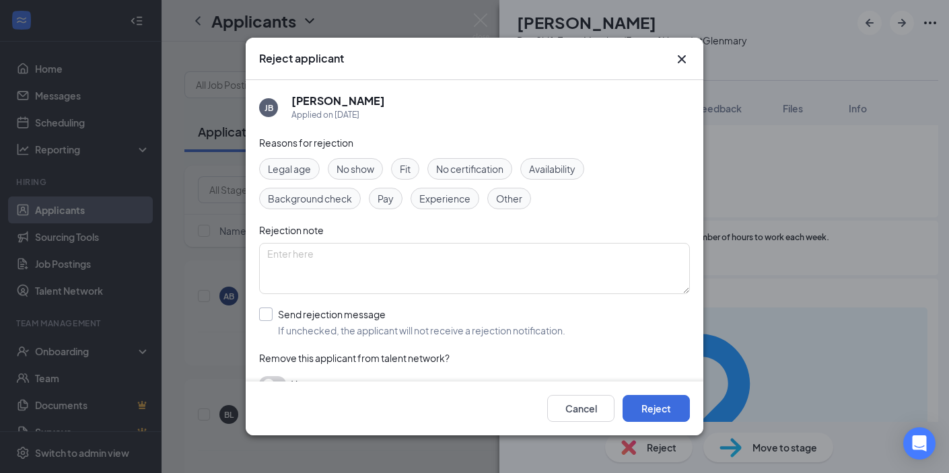
click at [459, 317] on input "Send rejection message If unchecked, the applicant will not receive a rejection…" at bounding box center [412, 323] width 306 height 30
checkbox input "true"
click at [648, 401] on button "Reject" at bounding box center [656, 408] width 67 height 27
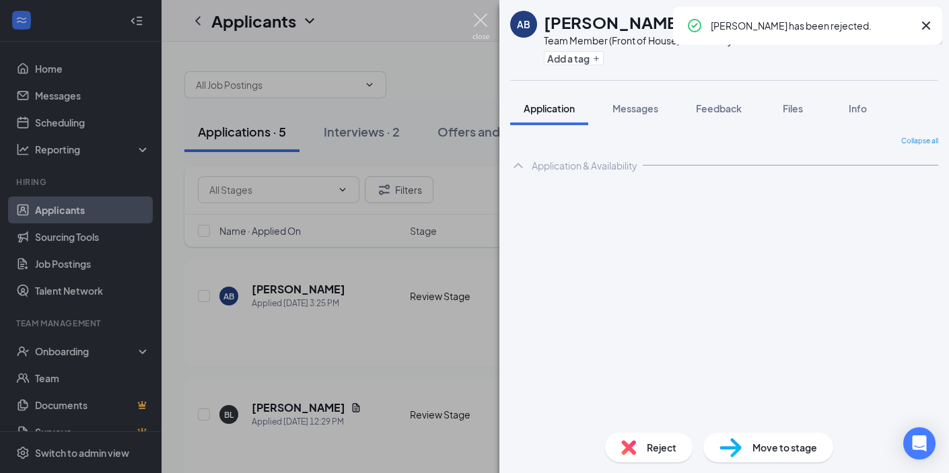
click at [483, 23] on img at bounding box center [481, 26] width 17 height 26
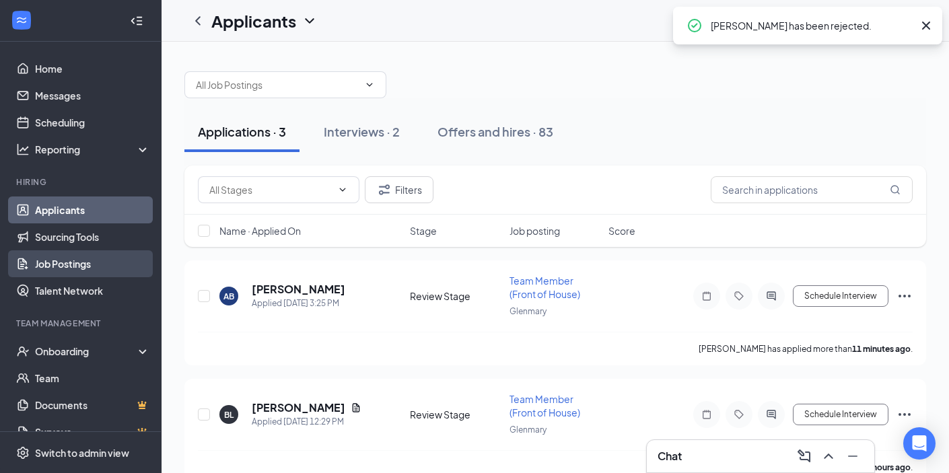
click at [101, 265] on link "Job Postings" at bounding box center [92, 263] width 115 height 27
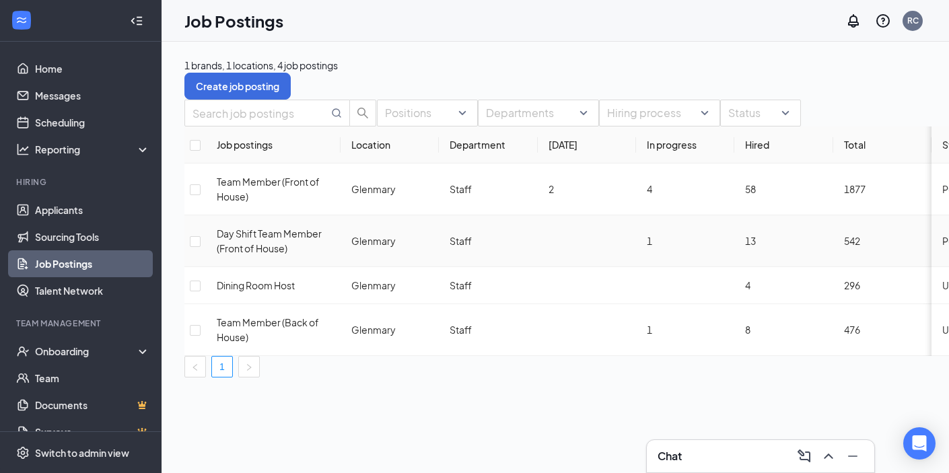
click at [942, 247] on span "Published" at bounding box center [964, 241] width 44 height 12
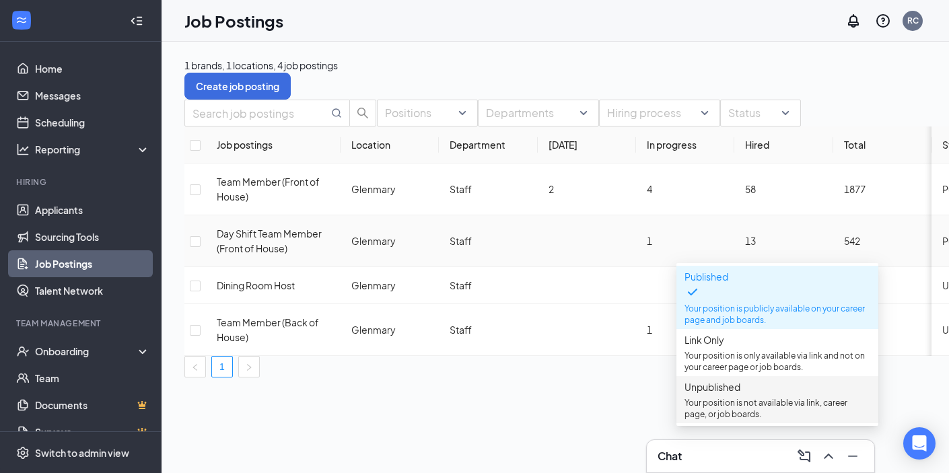
click at [755, 401] on span "Unpublished Your position is not available via link, career page, or job boards." at bounding box center [778, 400] width 186 height 40
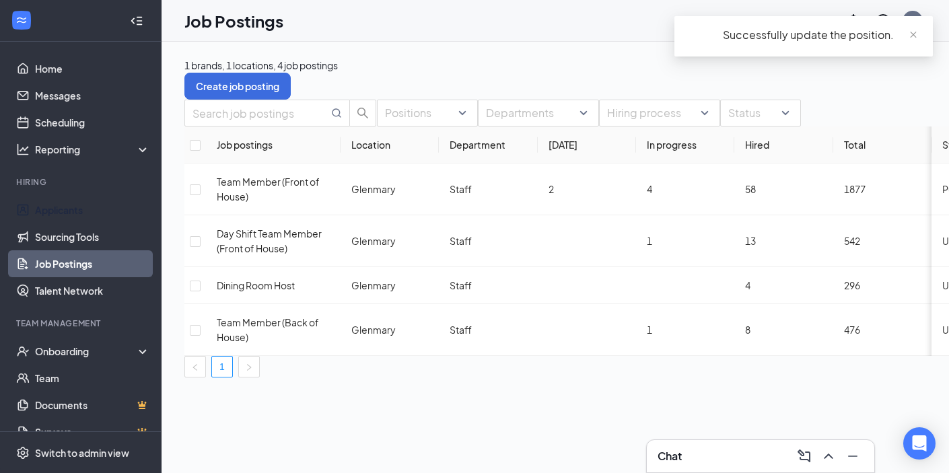
click at [104, 192] on li "Hiring Applicants Sourcing Tools Job Postings Talent Network" at bounding box center [80, 240] width 161 height 128
click at [87, 215] on link "Applicants" at bounding box center [92, 210] width 115 height 27
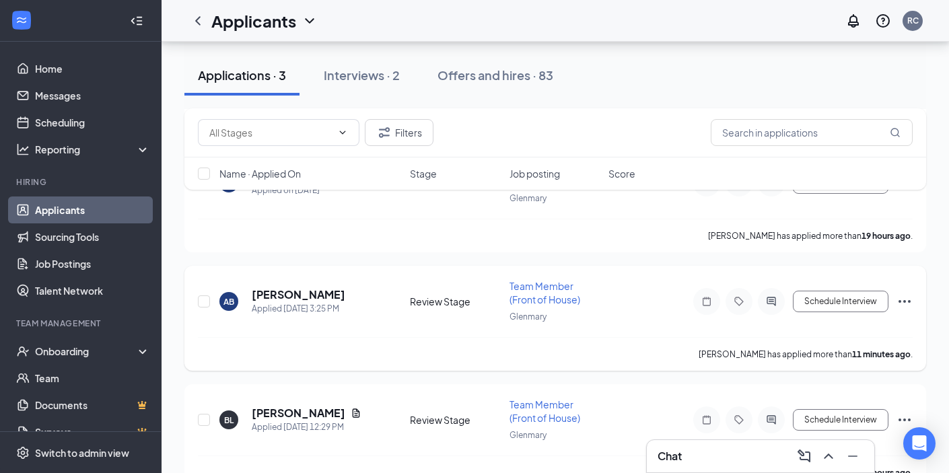
scroll to position [56, 0]
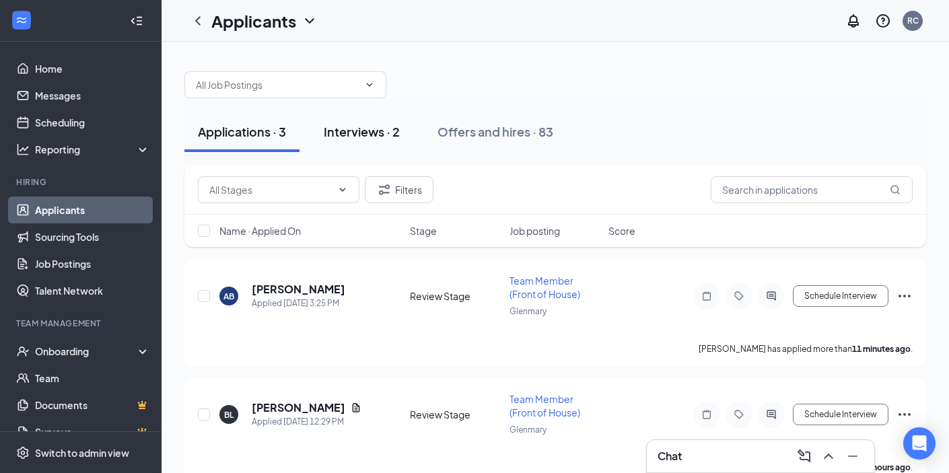
click at [351, 124] on div "Interviews · 2" at bounding box center [362, 131] width 76 height 17
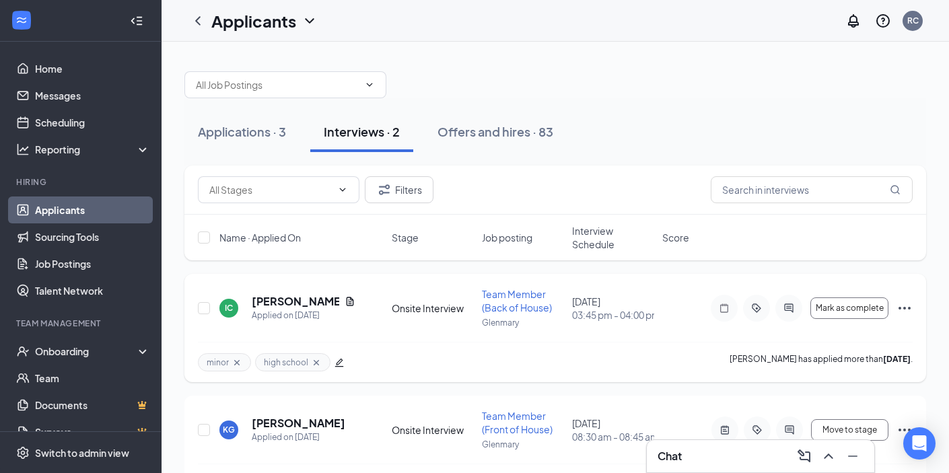
scroll to position [47, 0]
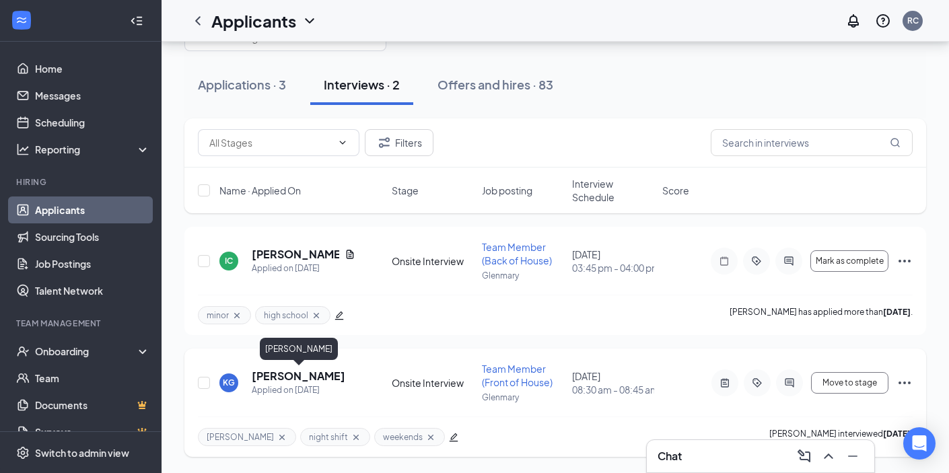
click at [283, 377] on h5 "[PERSON_NAME]" at bounding box center [299, 376] width 94 height 15
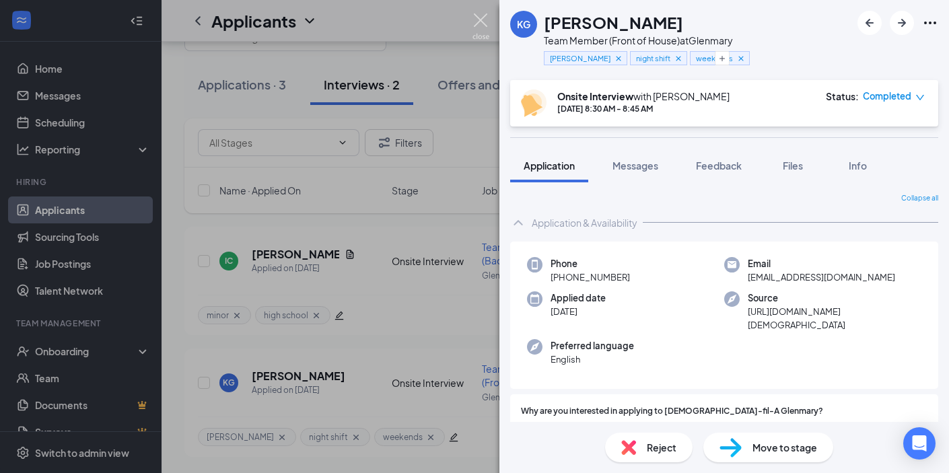
click at [483, 20] on img at bounding box center [481, 26] width 17 height 26
